Goal: Task Accomplishment & Management: Manage account settings

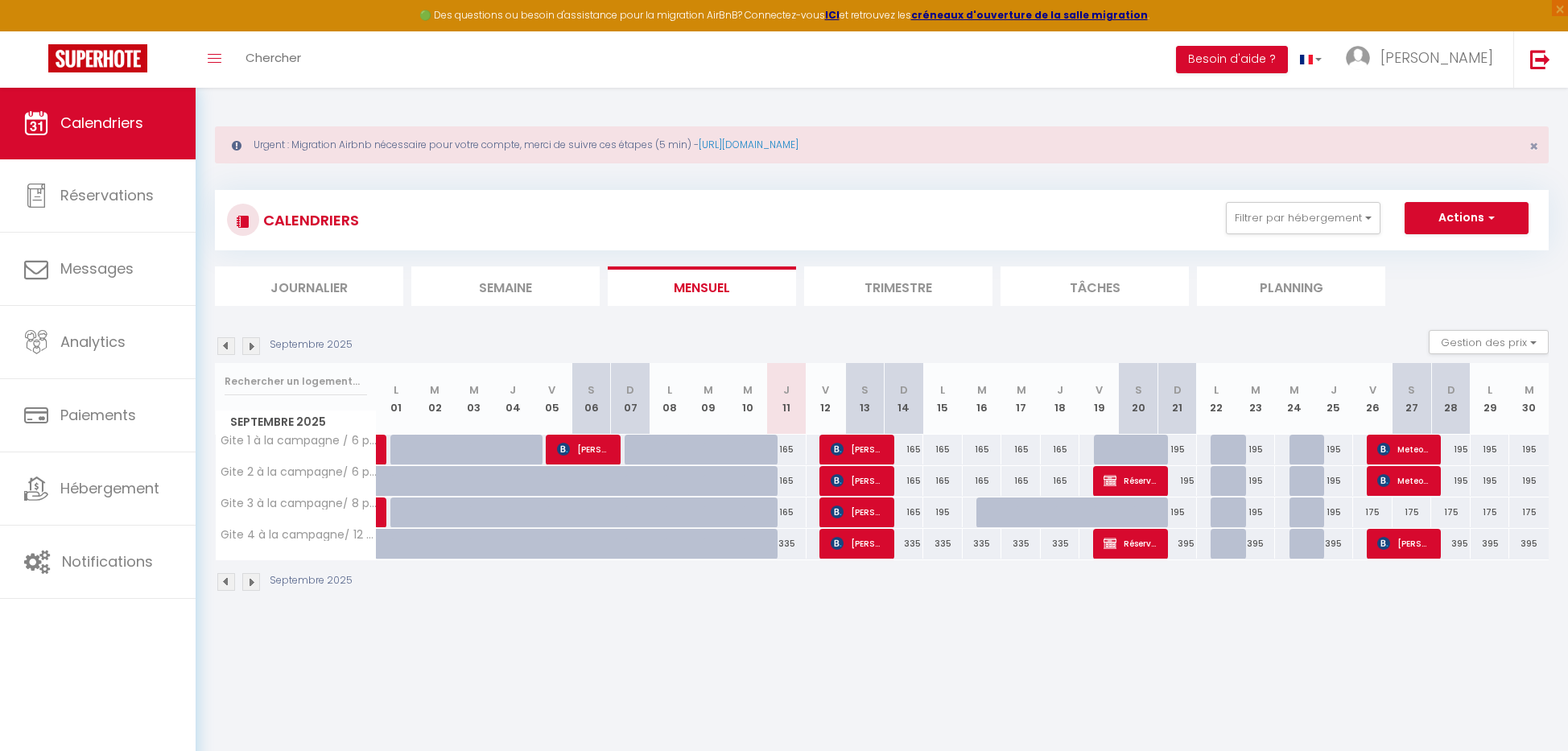
click at [93, 111] on link "Calendriers" at bounding box center [97, 123] width 196 height 73
click at [122, 270] on span "Messages" at bounding box center [97, 268] width 73 height 20
select select "message"
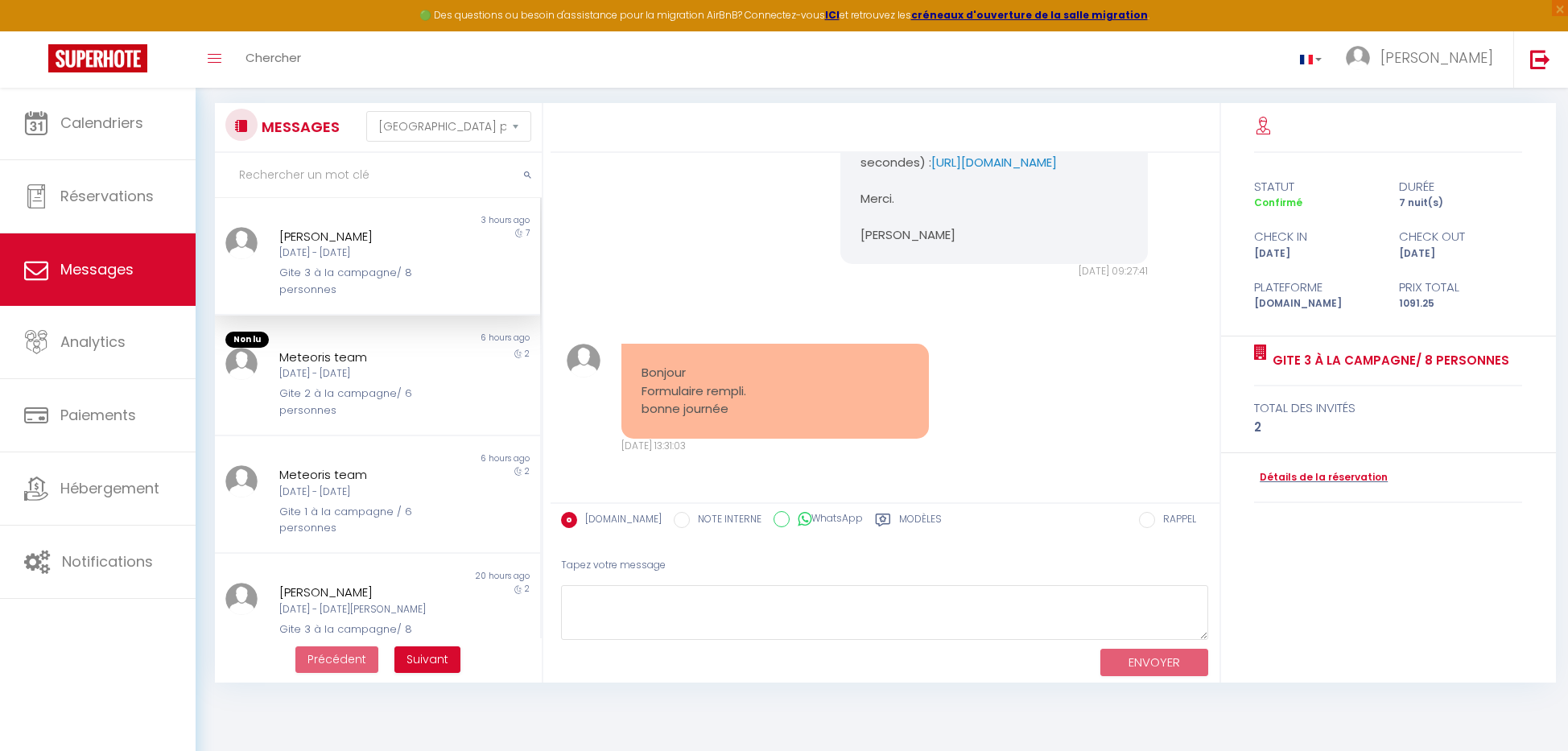
scroll to position [87, 0]
click at [662, 606] on textarea at bounding box center [884, 612] width 648 height 55
type textarea "merci beaucoup, également!"
click at [1186, 654] on button "ENVOYER" at bounding box center [1154, 662] width 108 height 28
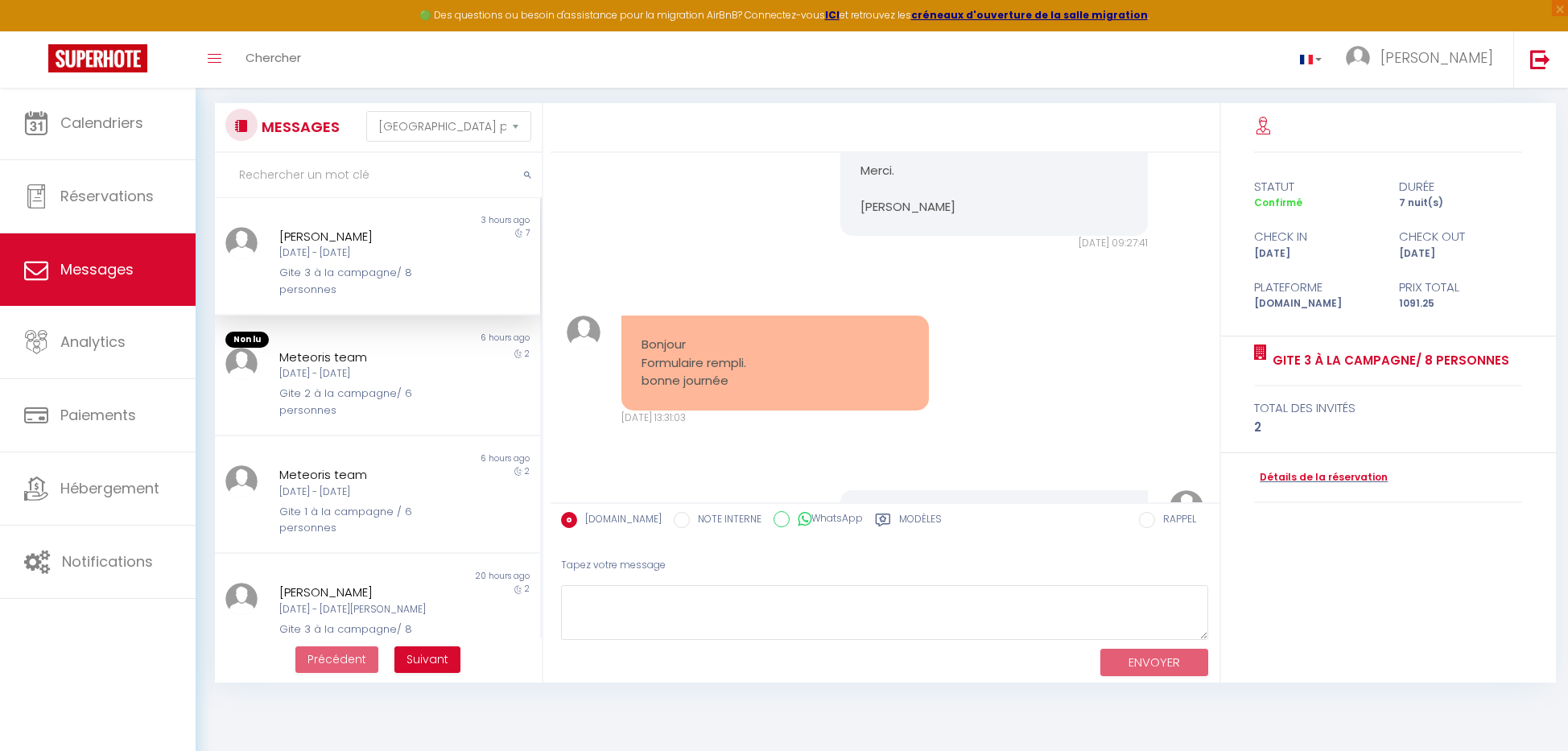
scroll to position [341, 0]
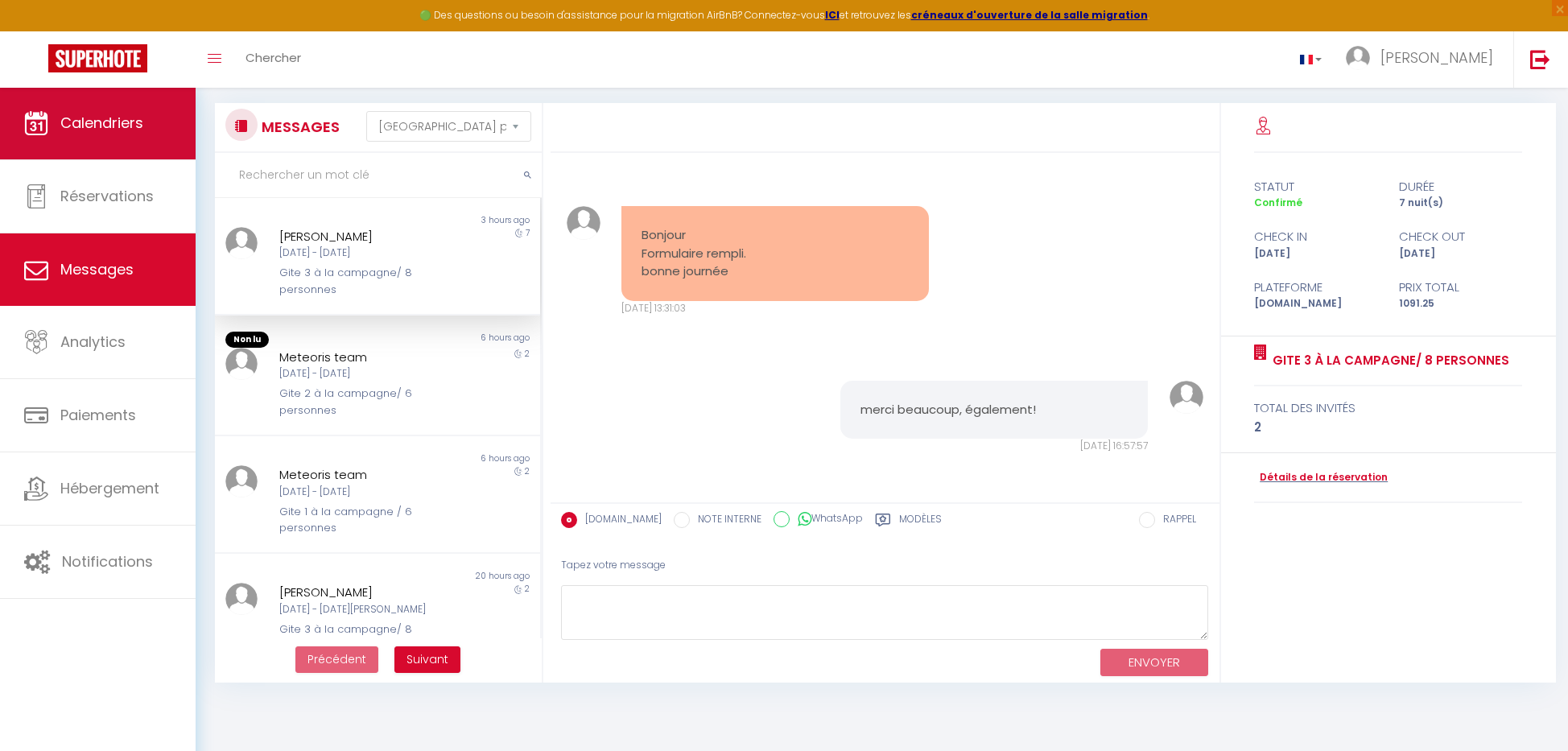
click at [21, 124] on link "Calendriers" at bounding box center [97, 123] width 196 height 73
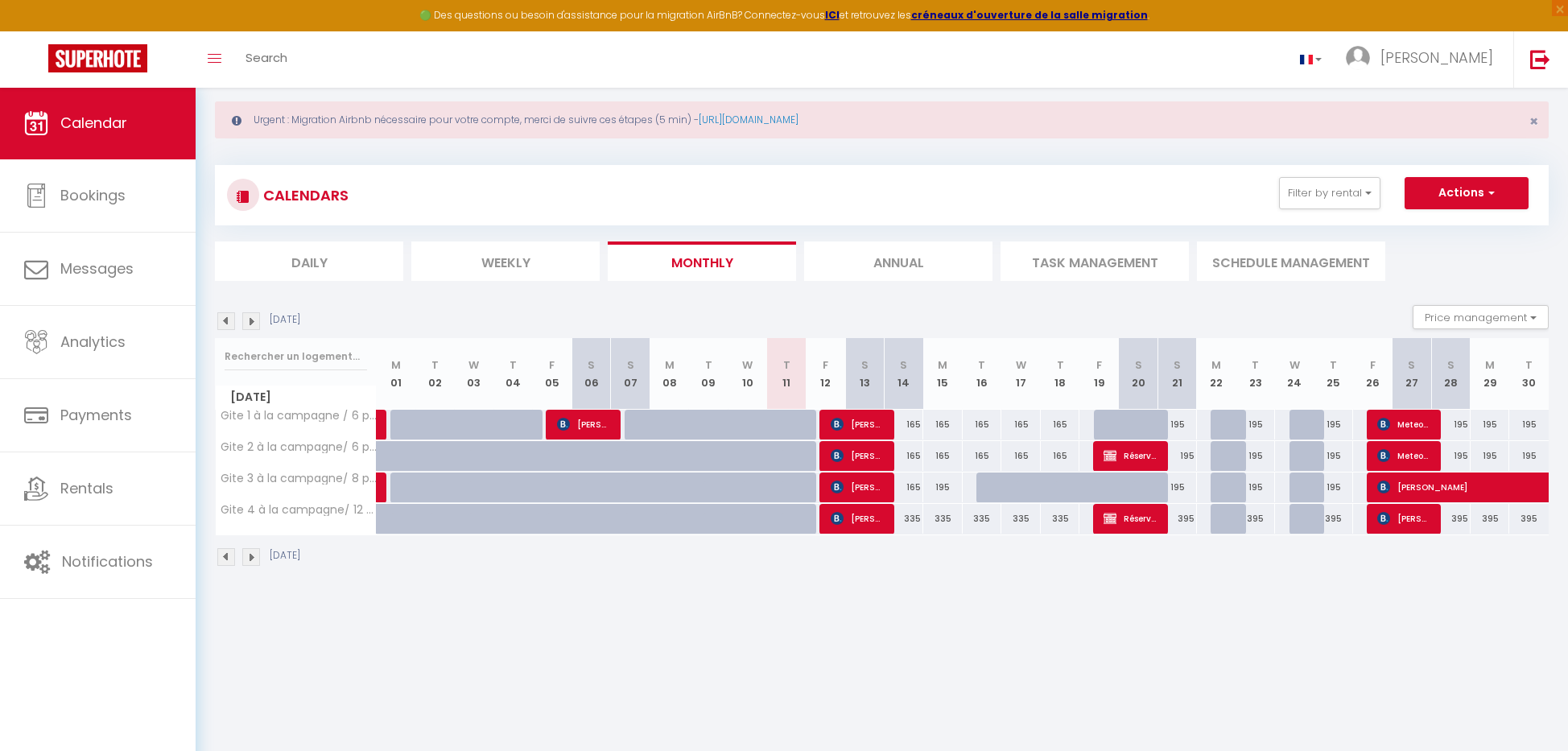
scroll to position [25, 0]
click at [1408, 423] on span "Meteoris team" at bounding box center [1403, 424] width 53 height 31
select select "OK"
select select "KO"
select select "1"
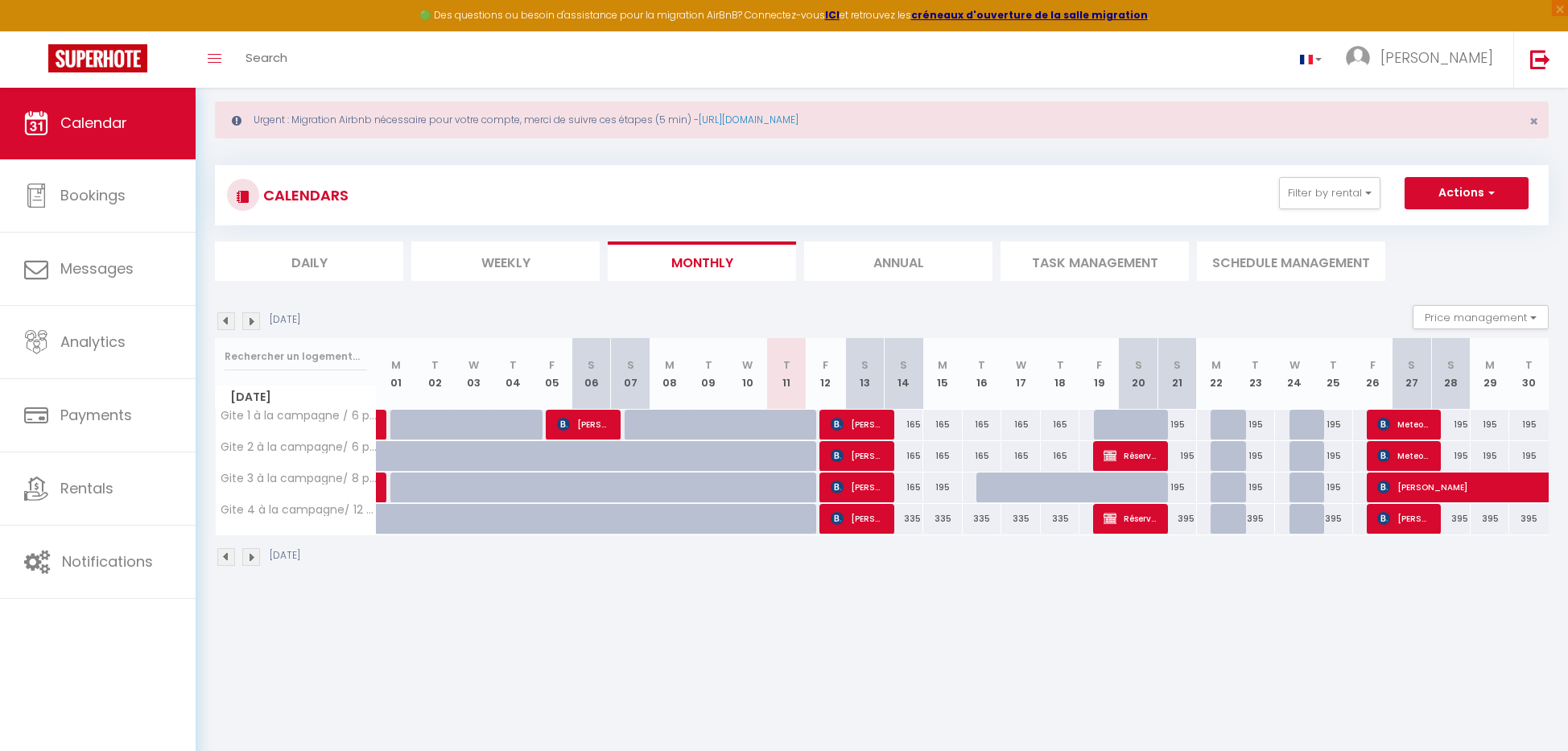
select select "0"
select select "1"
select select
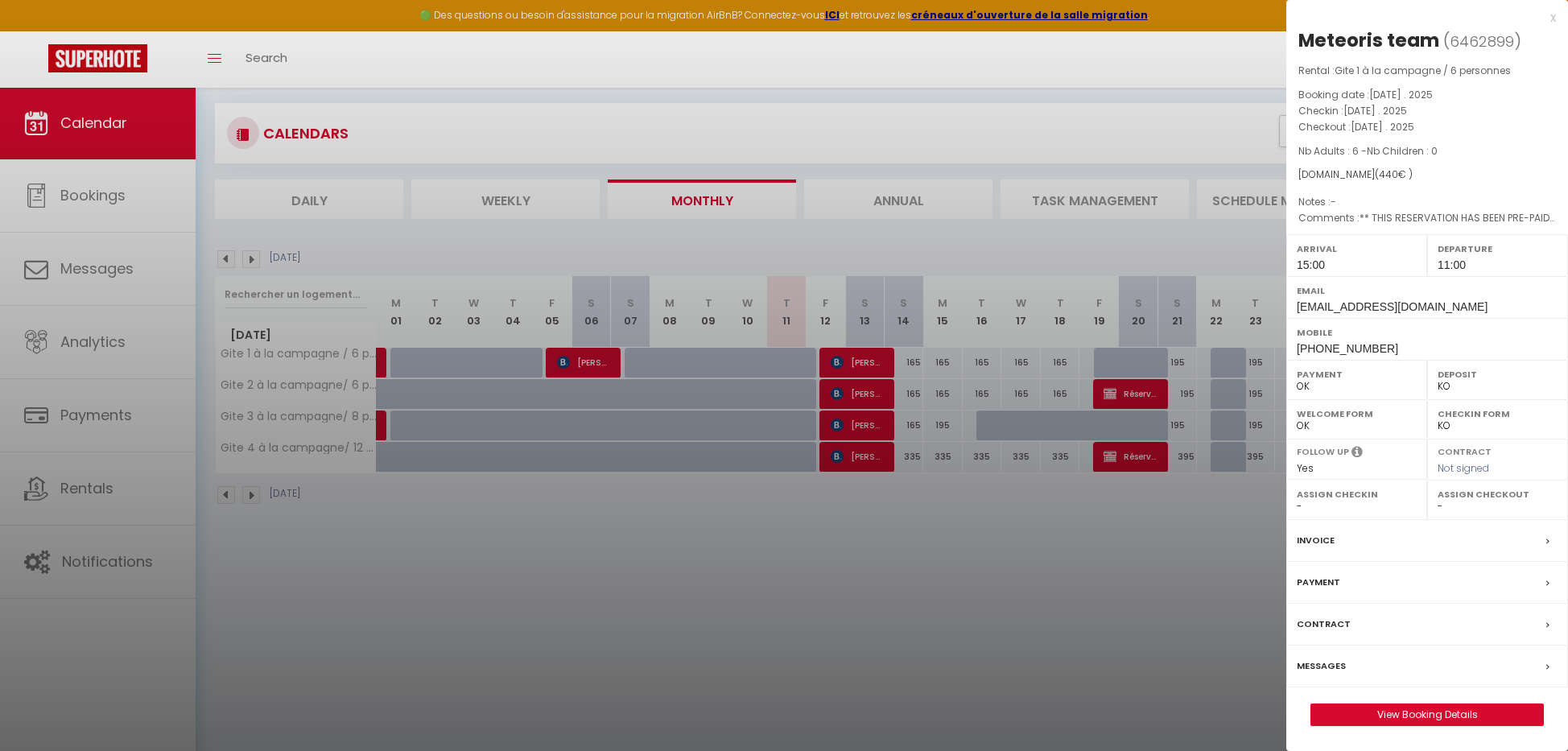
scroll to position [87, 0]
click at [1342, 530] on div "Invoice" at bounding box center [1427, 540] width 282 height 42
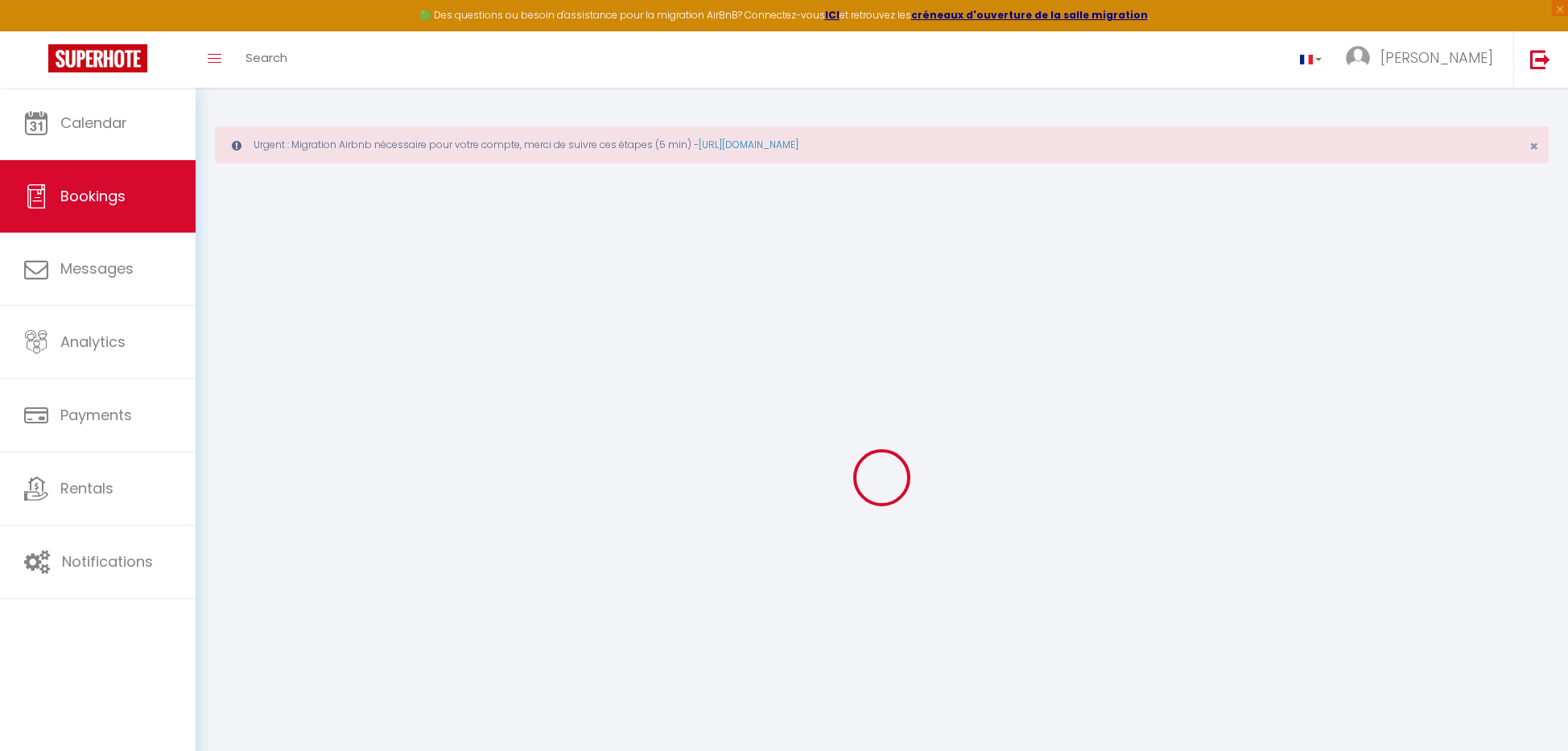
select select "cleaning"
select select
checkbox input "false"
select select
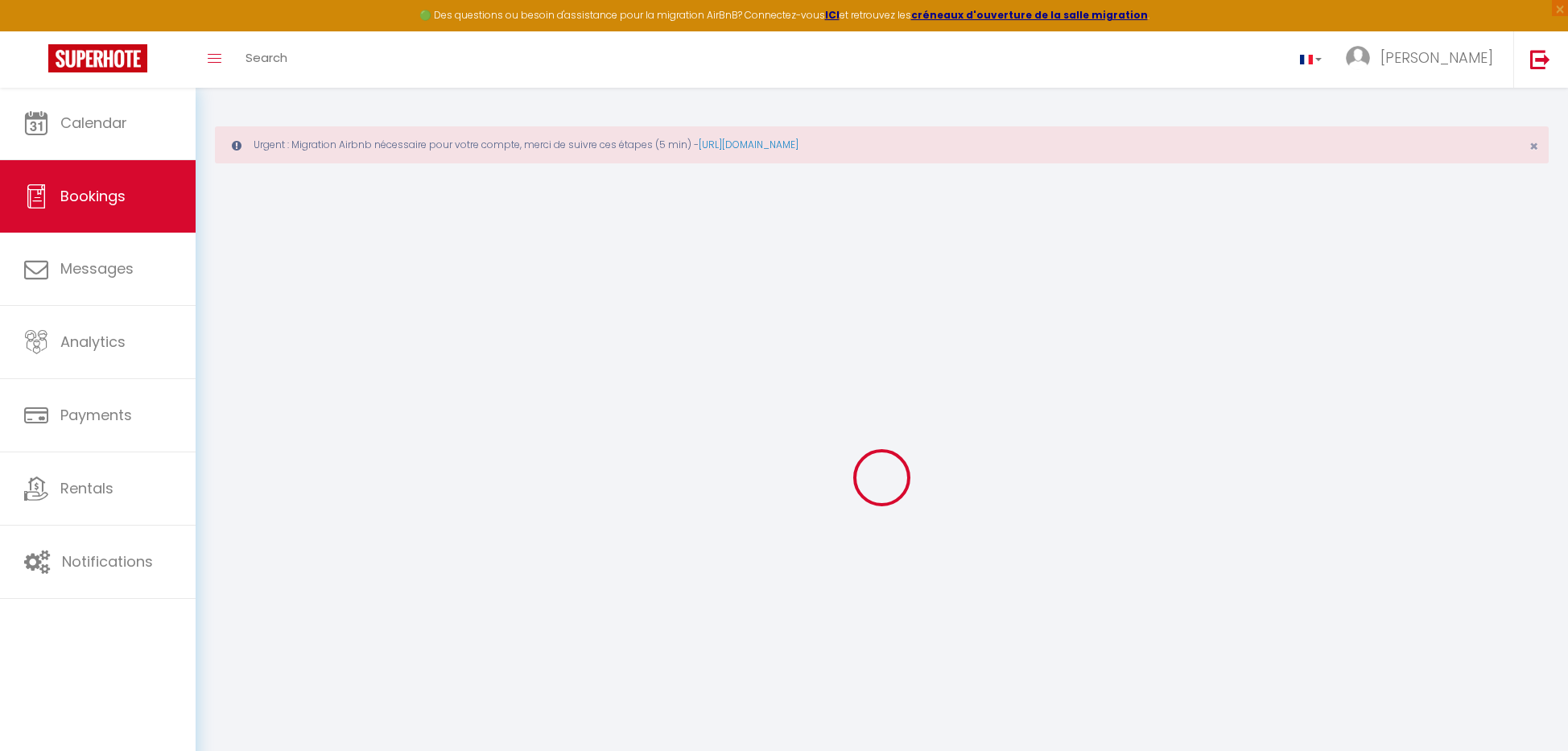
select select
checkbox input "false"
type textarea "** THIS RESERVATION HAS BEEN PRE-PAID ** BOOKING NOTE : Payment charge is EUR 1…"
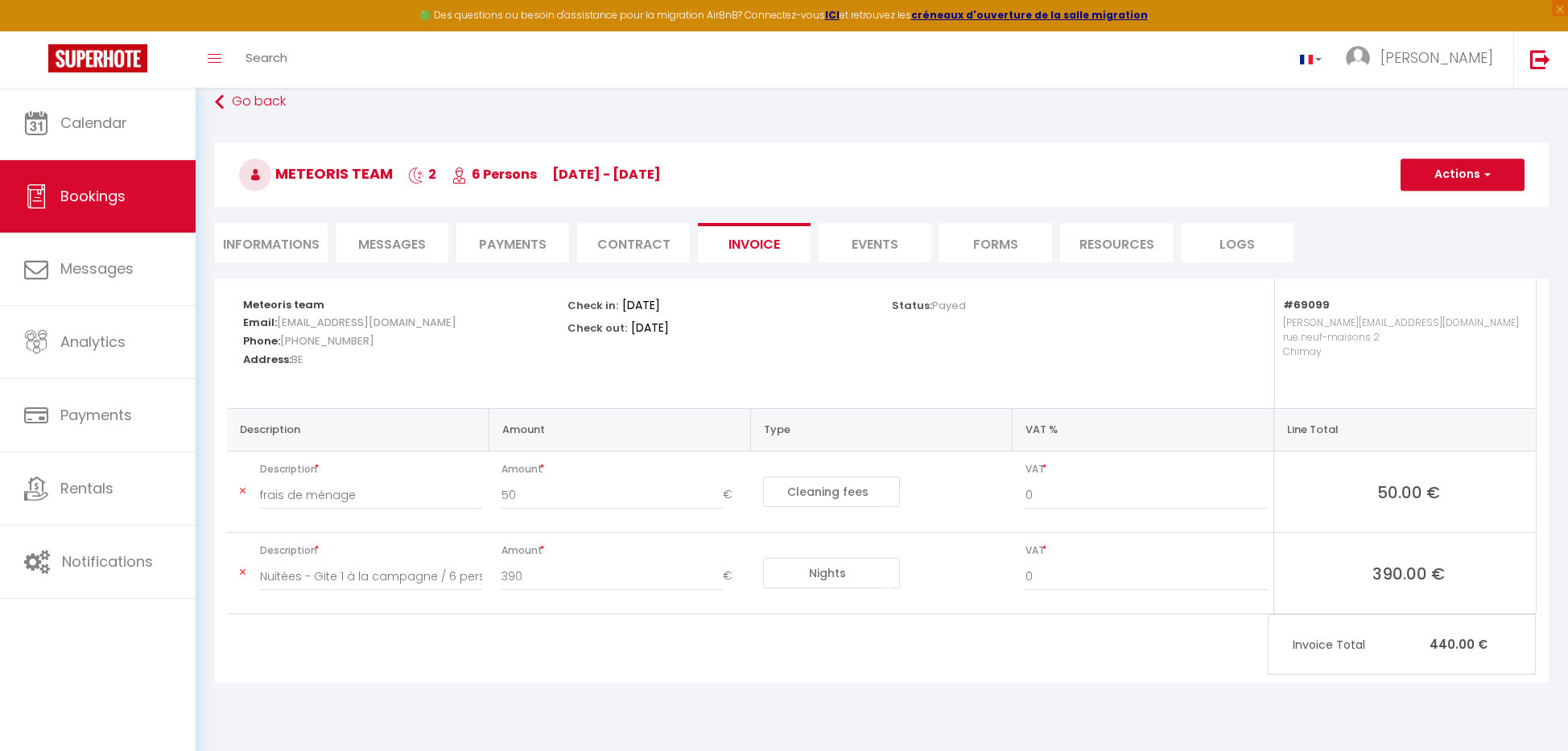
scroll to position [87, 0]
click at [1480, 180] on span "button" at bounding box center [1485, 175] width 10 height 15
click at [1445, 251] on link "Send Invoice" at bounding box center [1446, 252] width 127 height 21
type input "[EMAIL_ADDRESS][DOMAIN_NAME]"
type input "Your invoice 6462899 - Gite 1 à la campagne / 6 personnes"
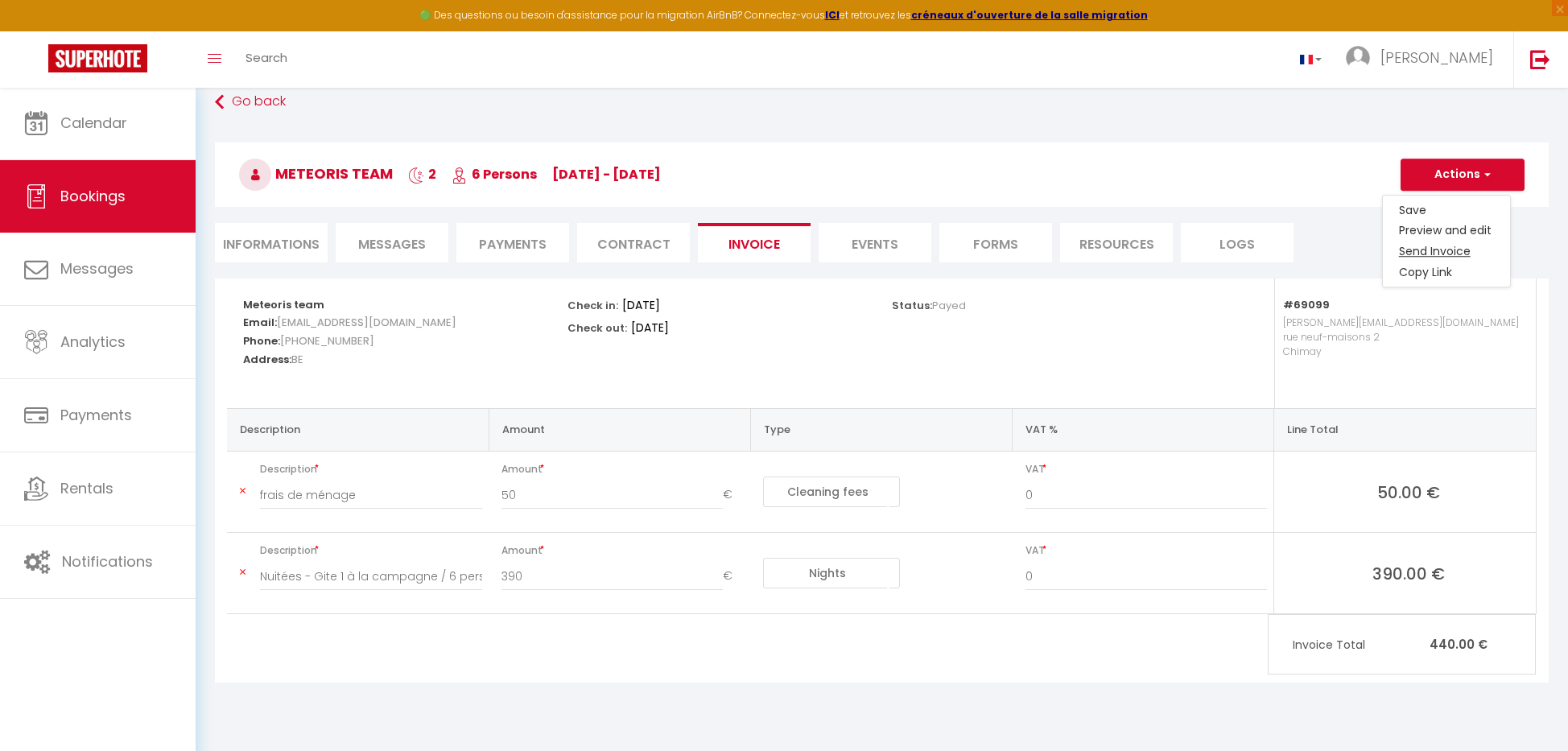
type textarea "Hi, Here is the link to download your invoice: [URL][DOMAIN_NAME] Reservation d…"
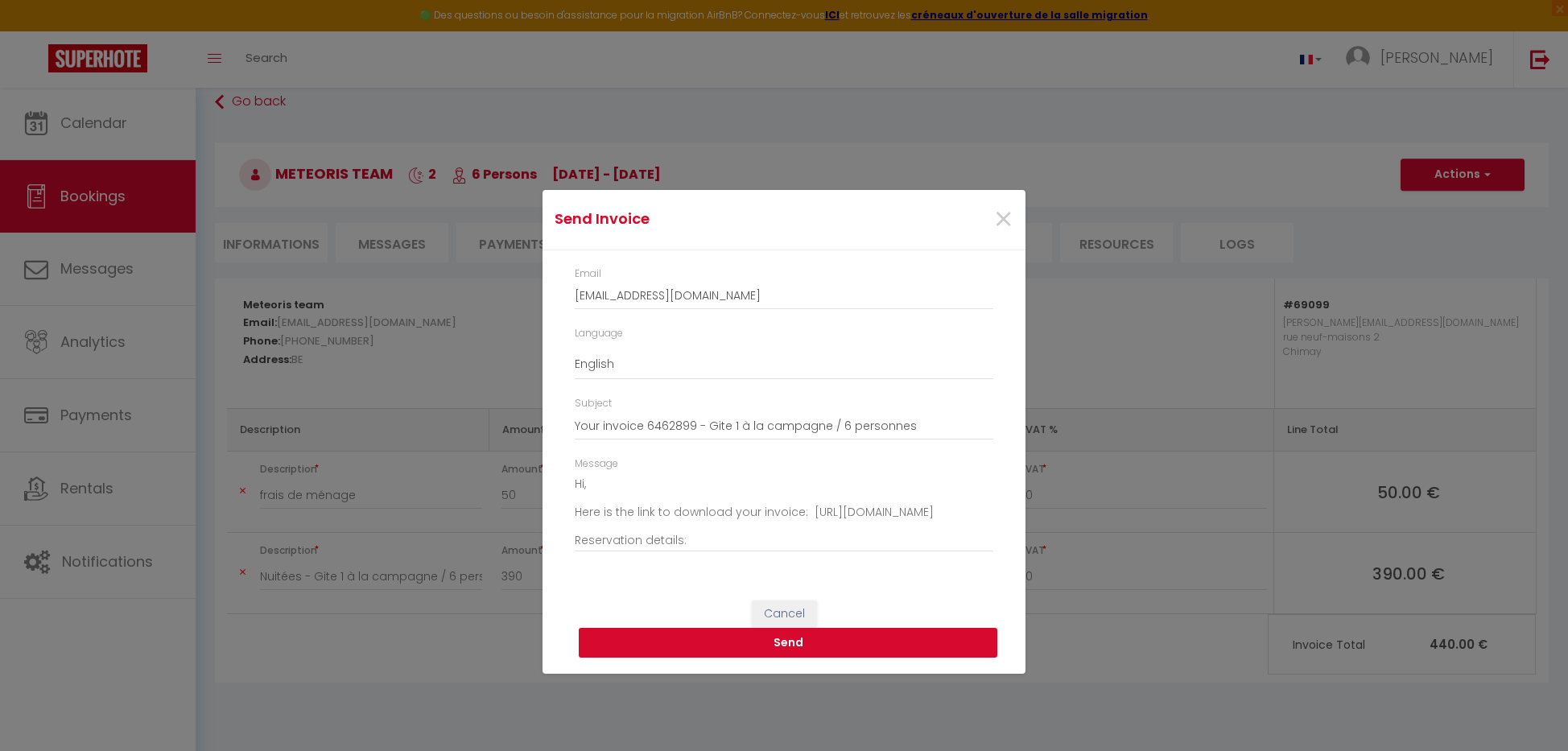
click at [811, 644] on button "Send" at bounding box center [787, 642] width 419 height 31
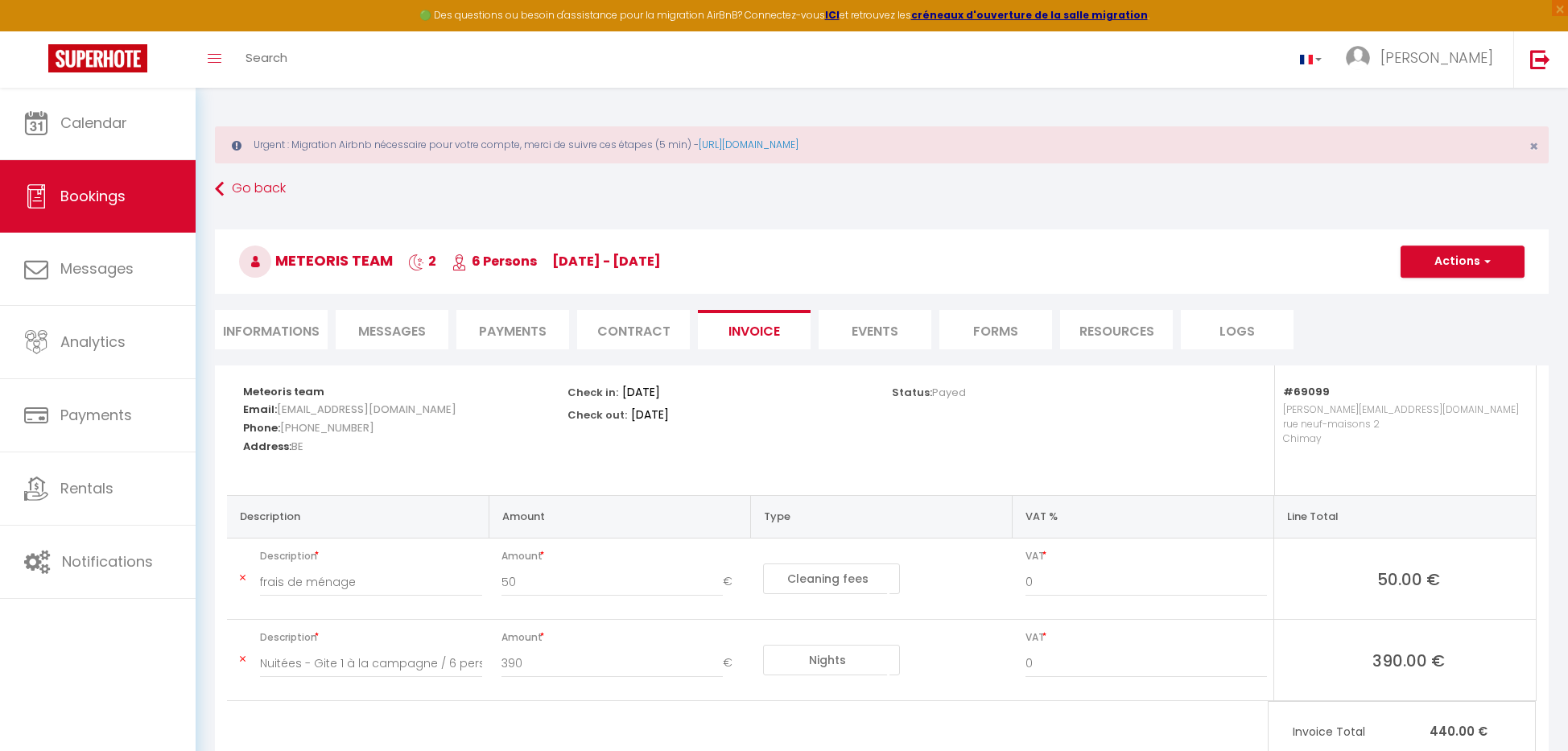
scroll to position [0, 0]
click at [240, 190] on link "Go back" at bounding box center [882, 189] width 1334 height 29
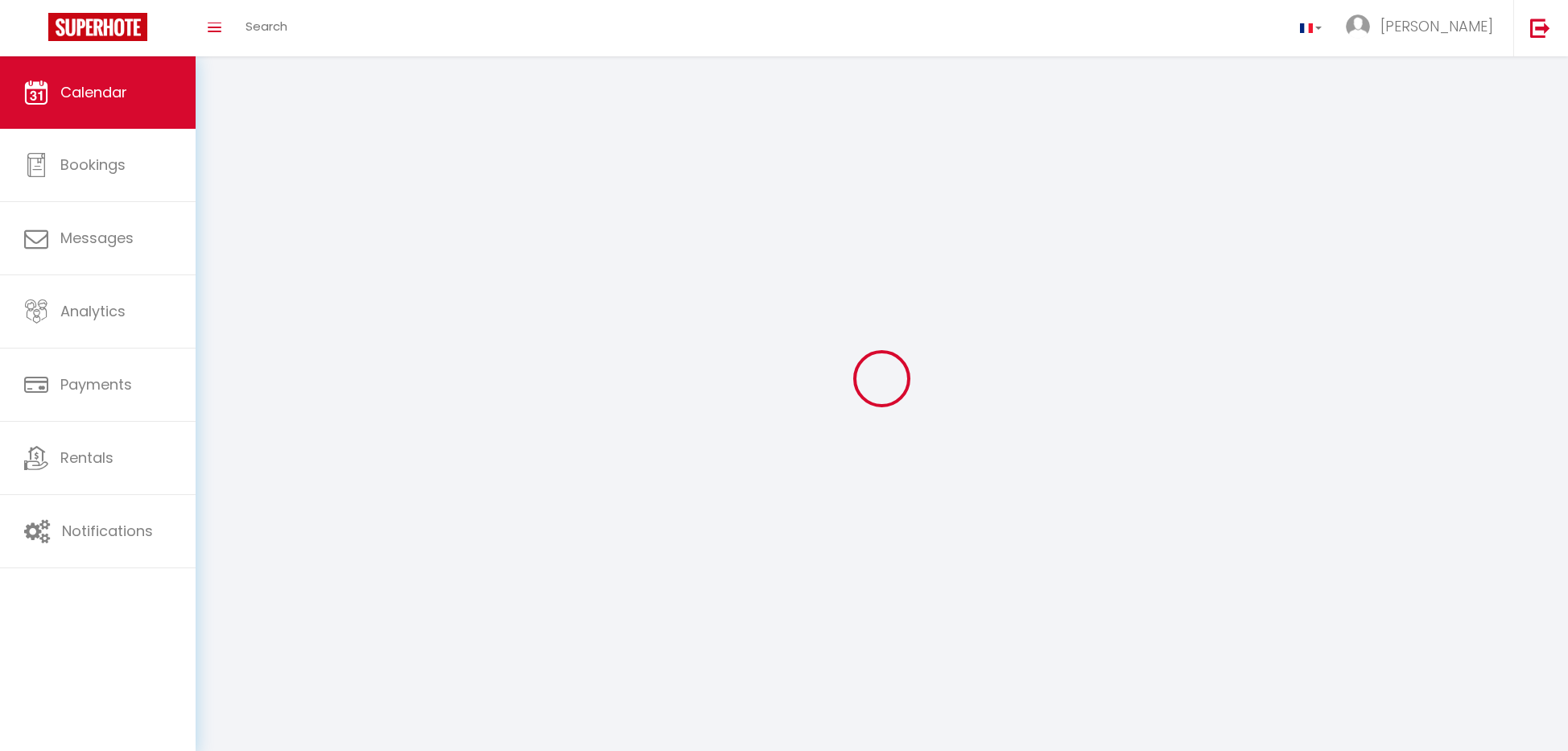
scroll to position [56, 0]
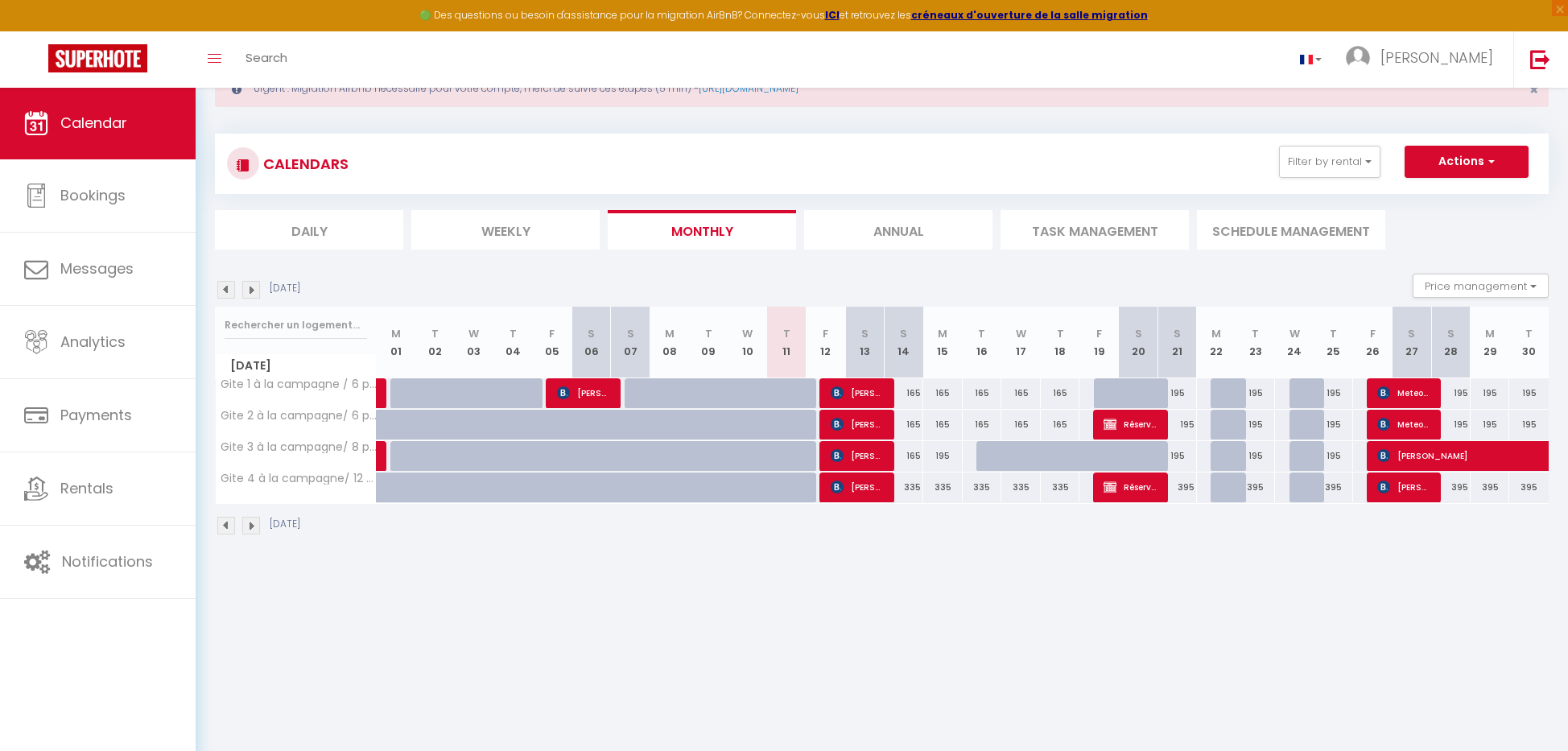
click at [1404, 426] on span "Meteoris team" at bounding box center [1403, 424] width 53 height 31
select select "OK"
select select "KO"
select select "1"
select select "0"
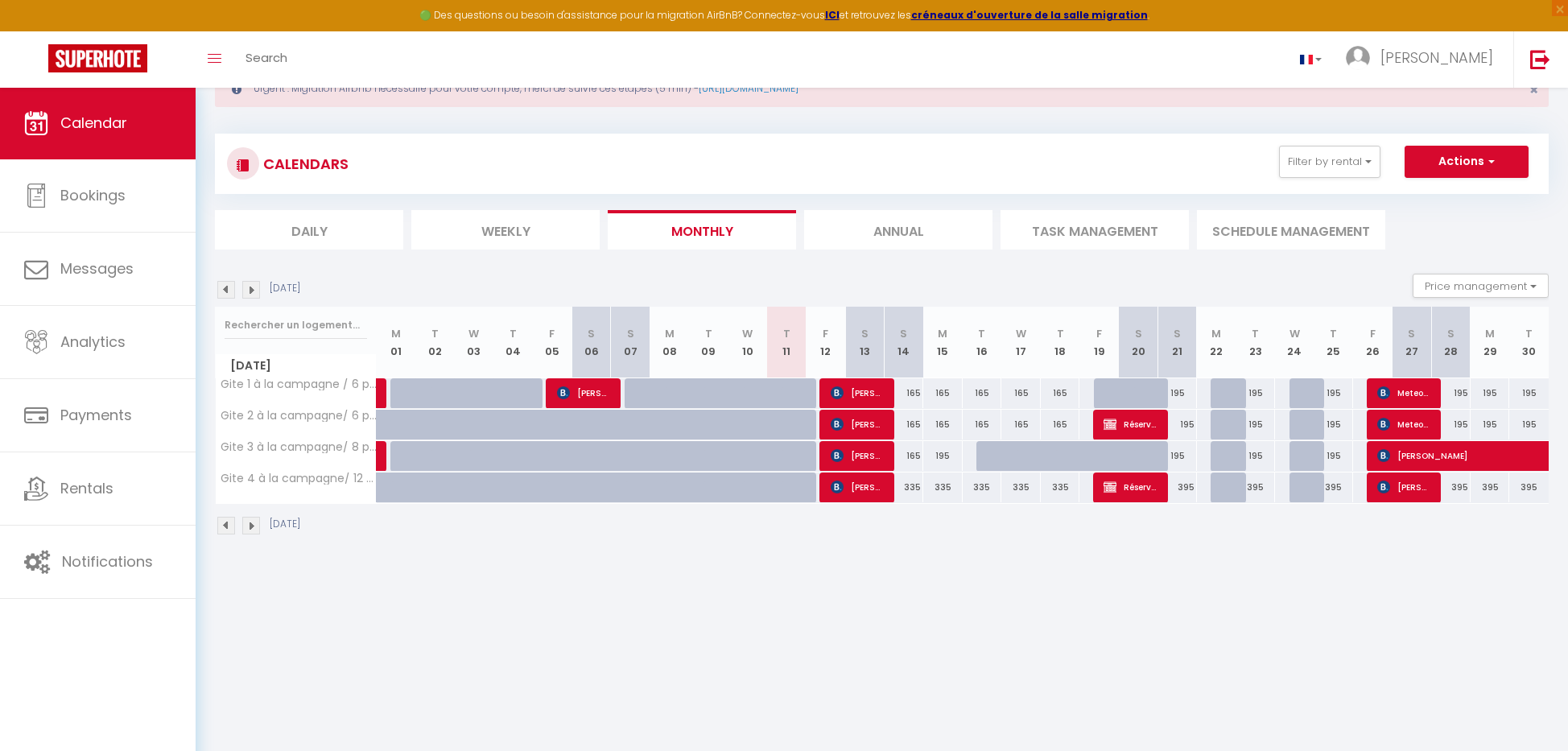
select select "1"
select select
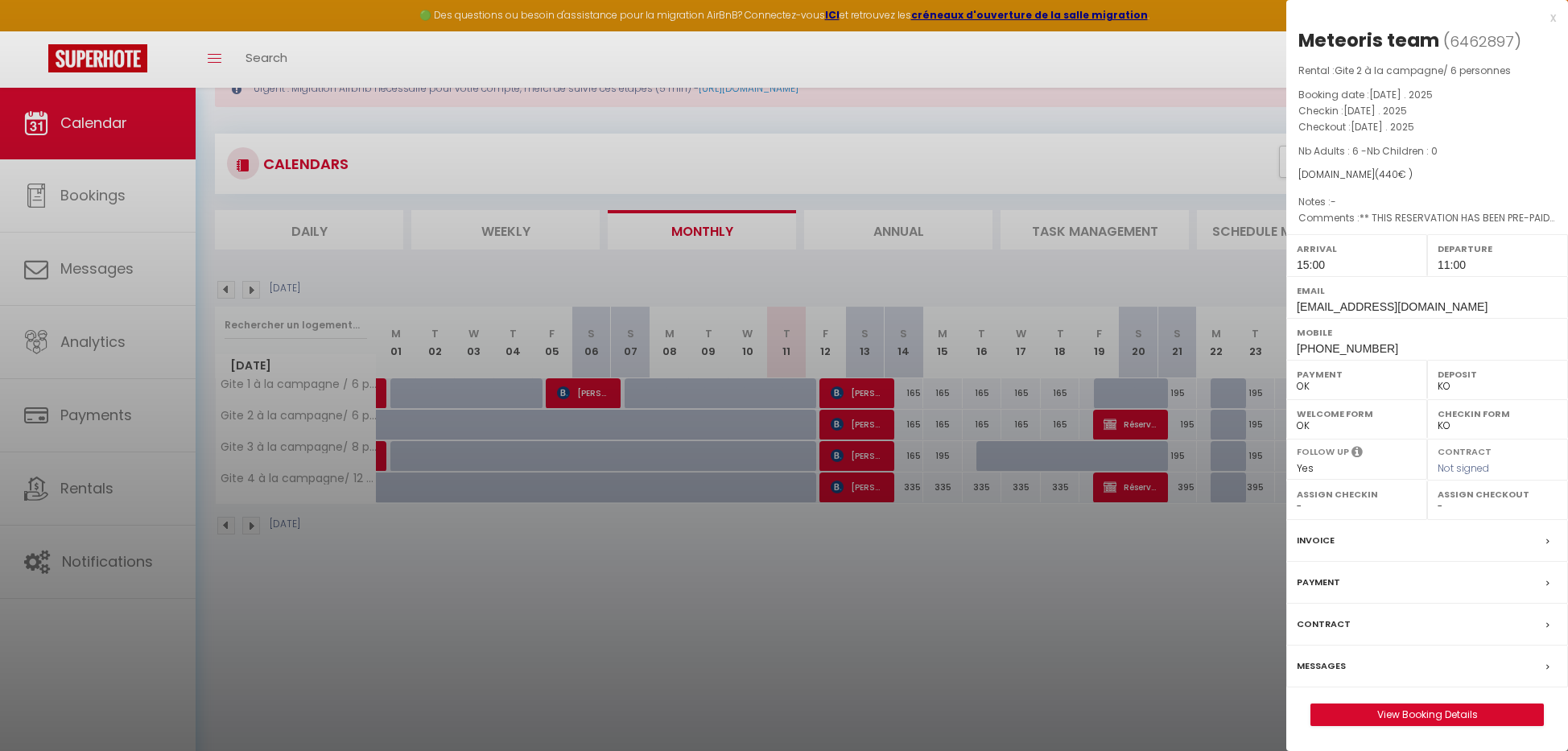
drag, startPoint x: 1445, startPoint y: 712, endPoint x: 1394, endPoint y: 522, distance: 196.7
click at [1398, 514] on div "Meteoris team ( 6462897 ) Rental : Gite 2 à la campagne/ 6 personnes Booking da…" at bounding box center [1427, 376] width 282 height 698
click at [1384, 539] on div "Invoice" at bounding box center [1427, 540] width 282 height 42
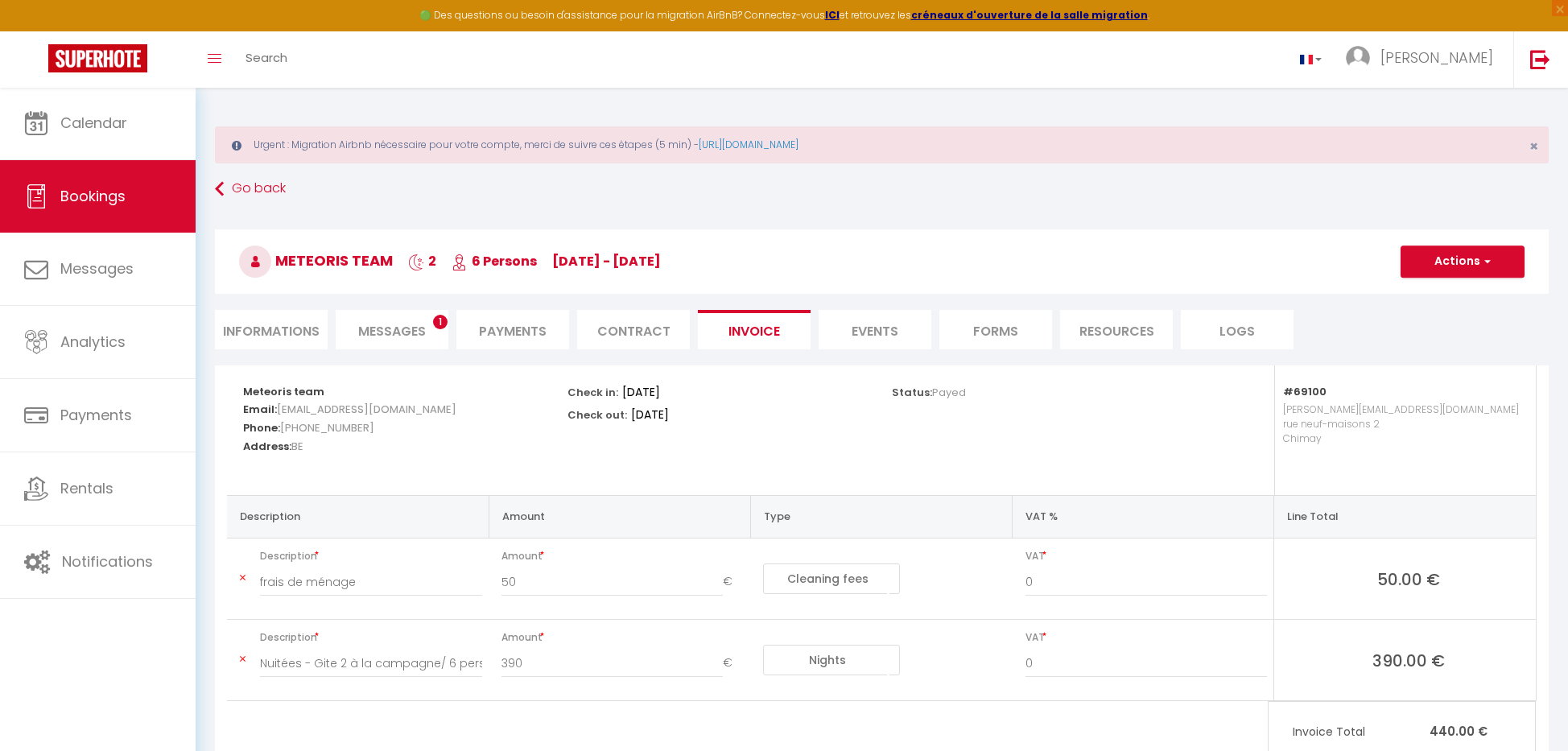
click at [1464, 256] on button "Actions" at bounding box center [1462, 261] width 124 height 32
click at [1432, 335] on link "Send Invoice" at bounding box center [1446, 339] width 127 height 21
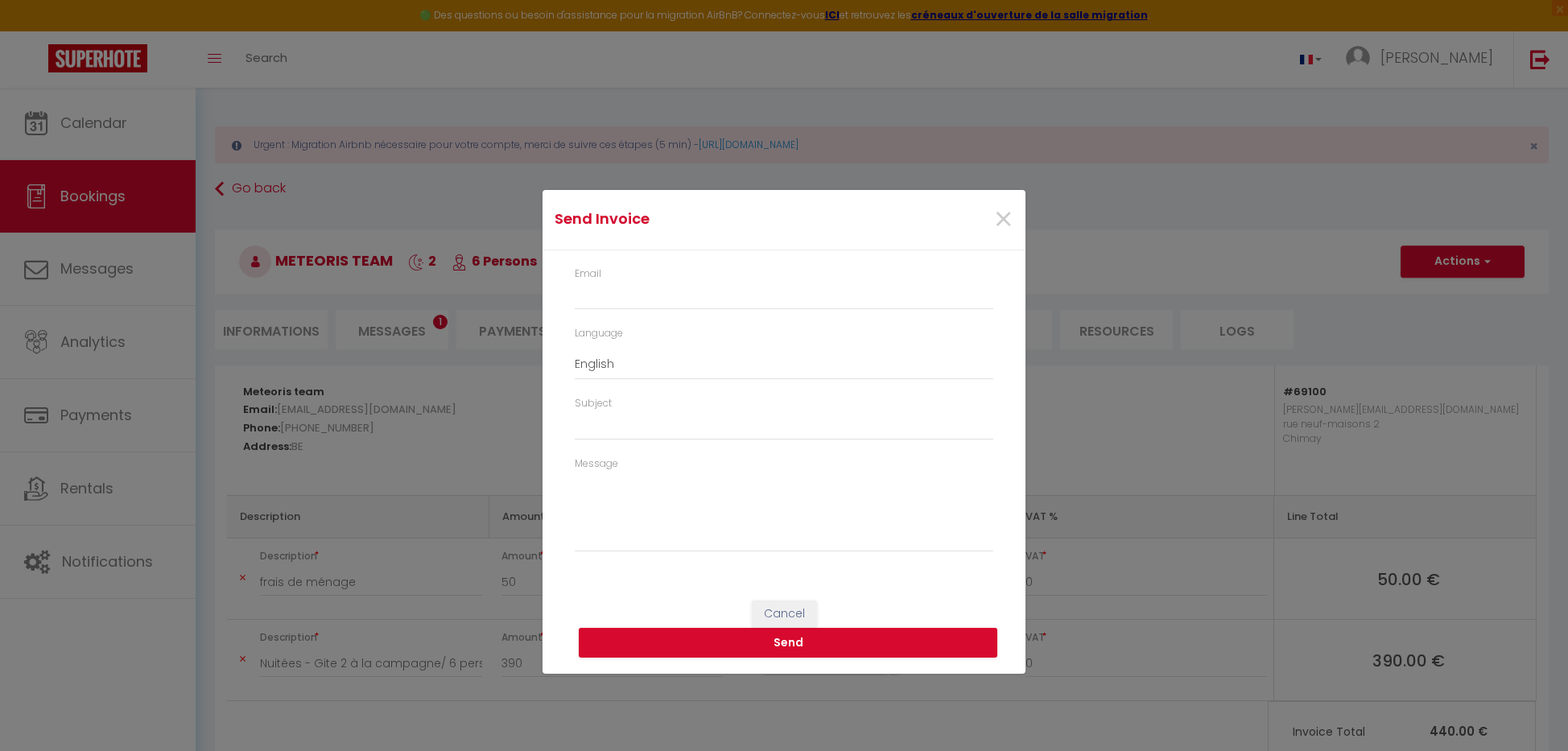
type input "[EMAIL_ADDRESS][DOMAIN_NAME]"
type input "Your invoice 6462897 - Gite 2 à la campagne/ 6 personnes"
type textarea "Hi, Here is the link to download your invoice: [URL][DOMAIN_NAME] Reservation d…"
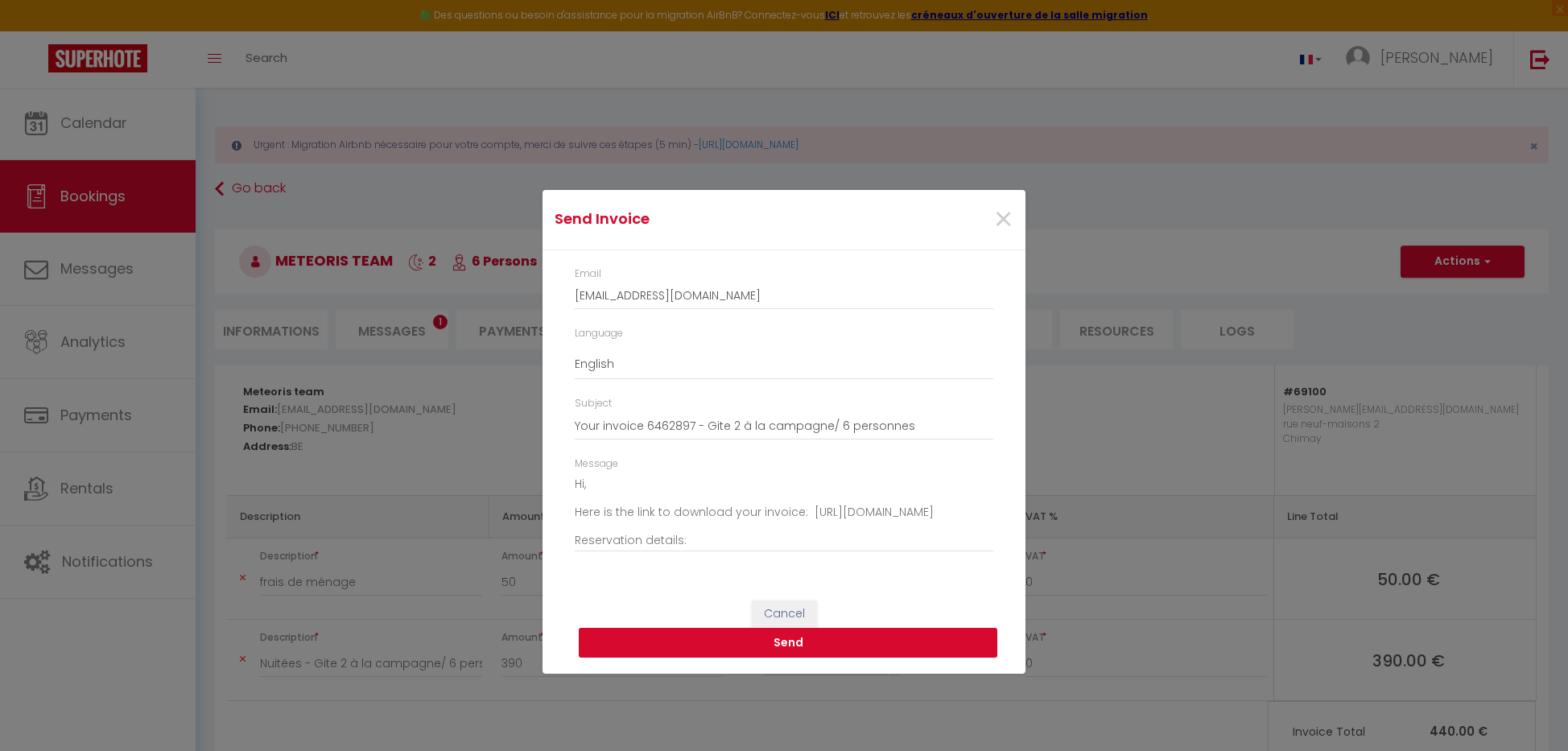
click at [834, 640] on button "Send" at bounding box center [787, 642] width 419 height 31
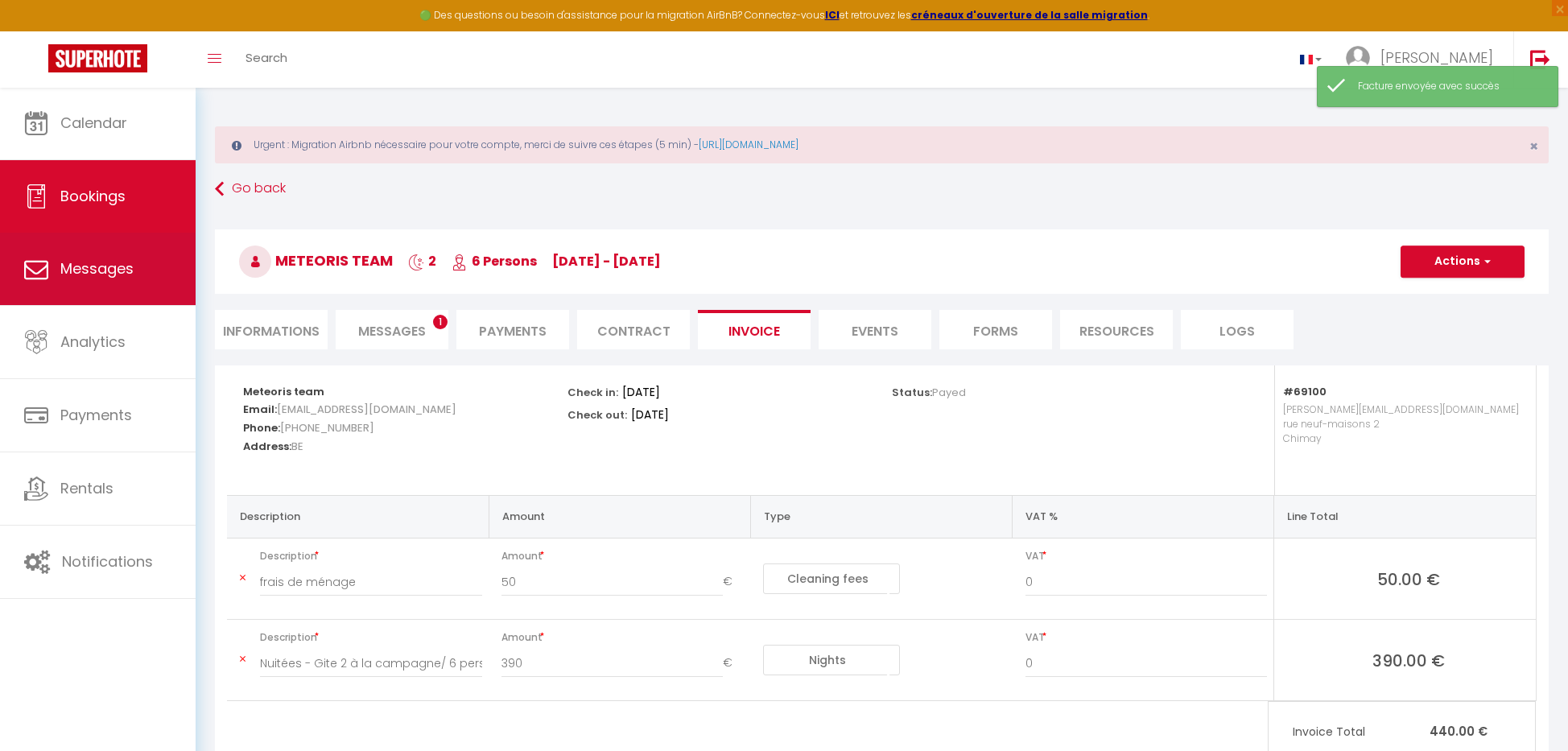
click at [97, 283] on link "Messages" at bounding box center [97, 268] width 196 height 73
select select "message"
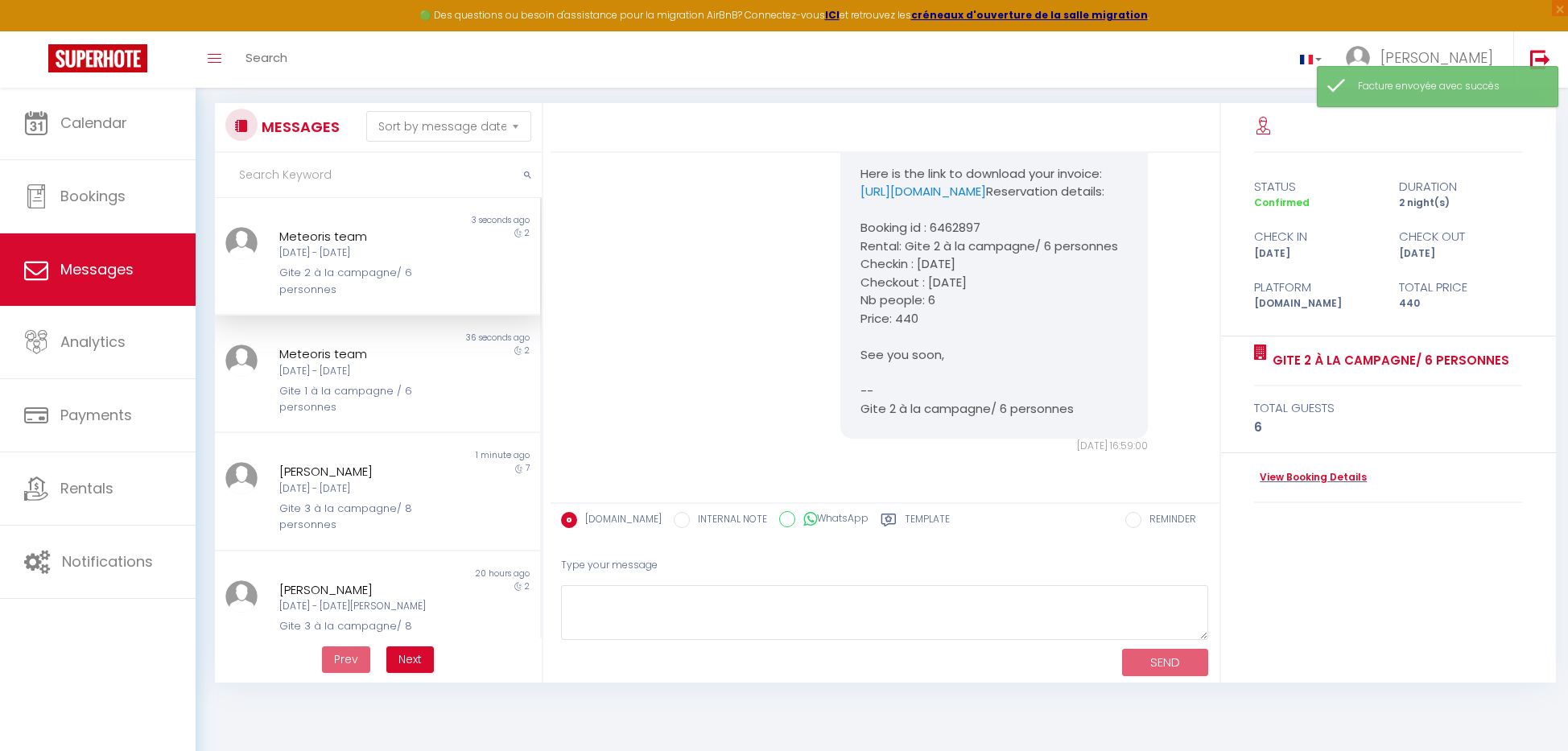
scroll to position [87, 0]
click at [489, 383] on div "2" at bounding box center [499, 380] width 82 height 71
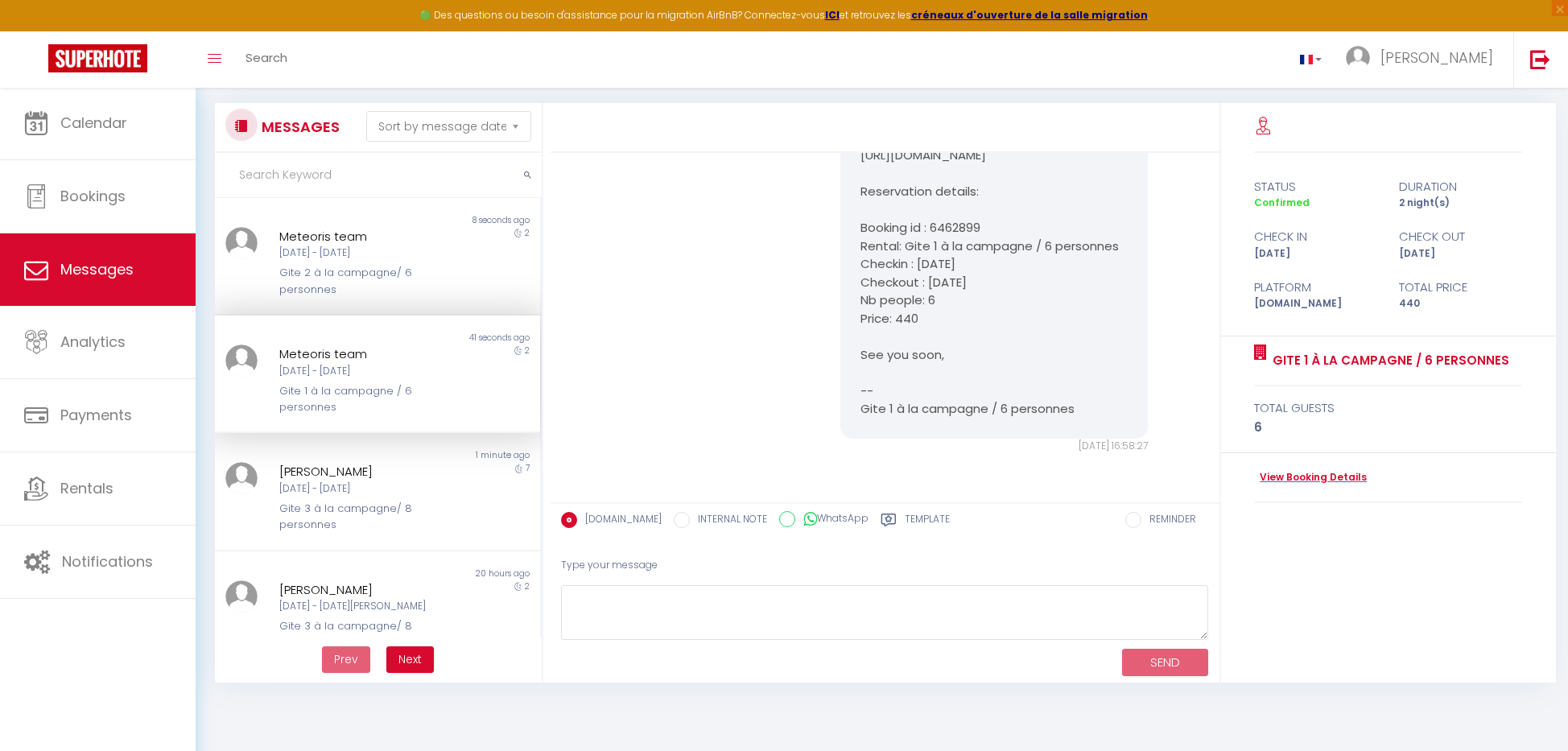
scroll to position [2121, 0]
click at [165, 290] on link "Messages" at bounding box center [97, 269] width 196 height 73
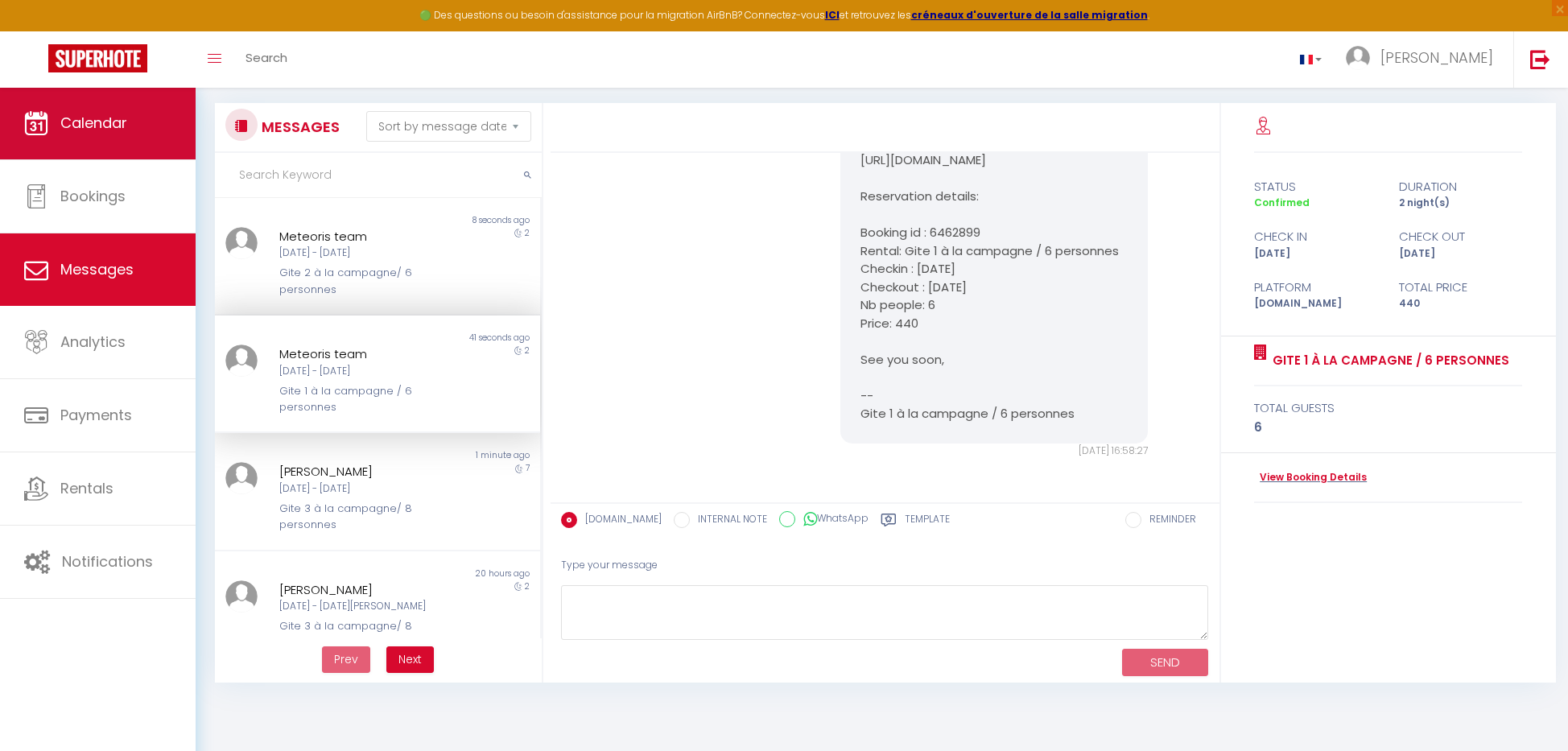
click at [118, 124] on span "Calendar" at bounding box center [94, 122] width 67 height 20
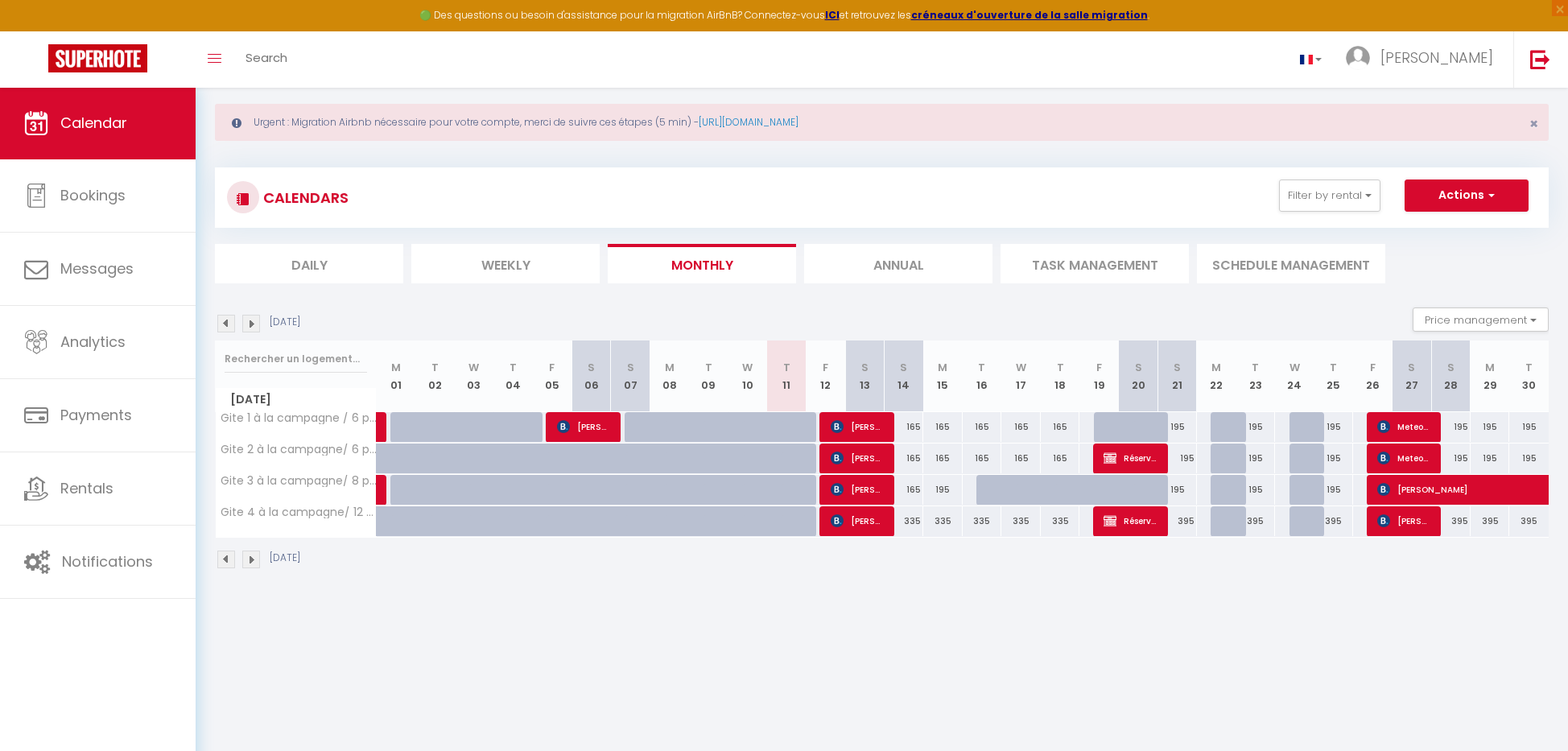
scroll to position [23, 0]
